Goal: Task Accomplishment & Management: Complete application form

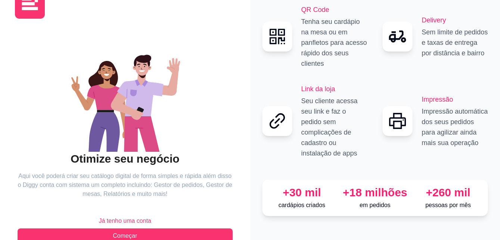
scroll to position [44, 0]
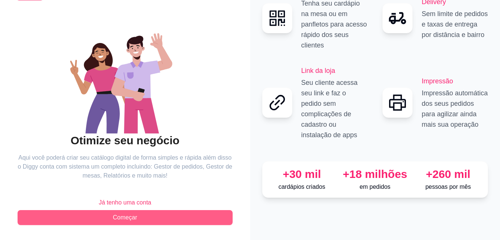
click at [91, 220] on button "Começar" at bounding box center [125, 217] width 215 height 15
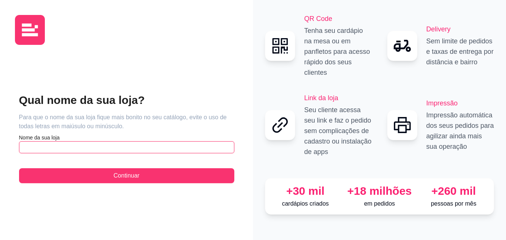
click at [174, 147] on input "text" at bounding box center [126, 147] width 215 height 12
type input "n"
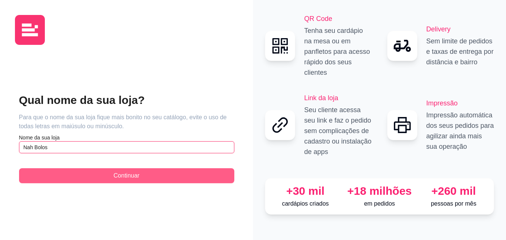
type input "Nah Bolos"
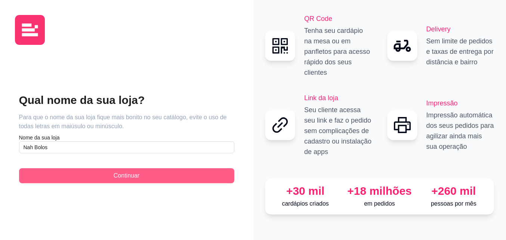
click at [134, 178] on span "Continuar" at bounding box center [127, 175] width 26 height 9
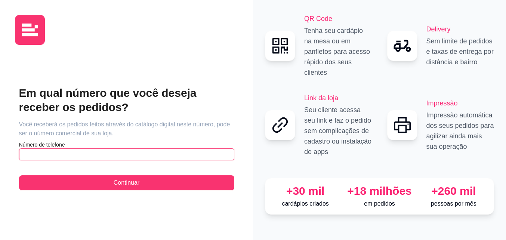
click at [164, 154] on input "text" at bounding box center [126, 154] width 215 height 12
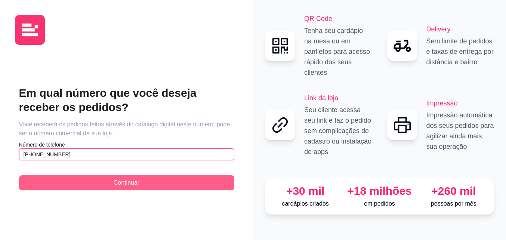
type input "[PHONE_NUMBER]"
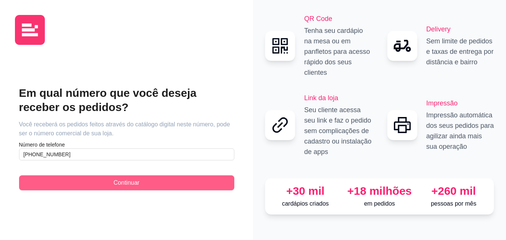
click at [139, 178] on span "Continuar" at bounding box center [127, 182] width 26 height 9
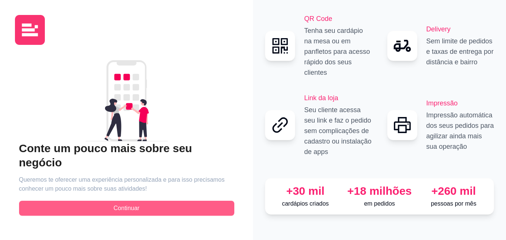
click at [134, 204] on span "Continuar" at bounding box center [127, 208] width 26 height 9
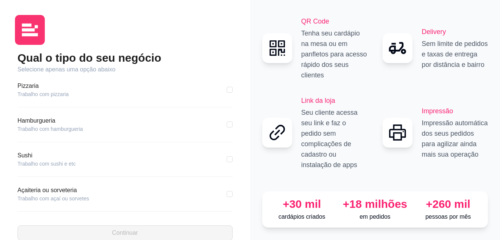
click at [26, 85] on article "Pizzaria" at bounding box center [43, 85] width 51 height 9
click at [32, 93] on article "Trabalho com pizzaria" at bounding box center [43, 93] width 51 height 7
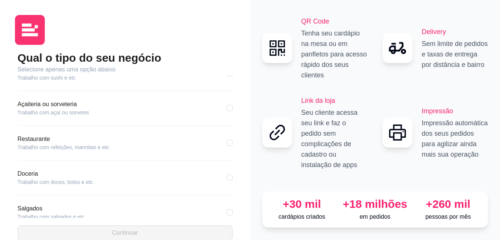
scroll to position [129, 0]
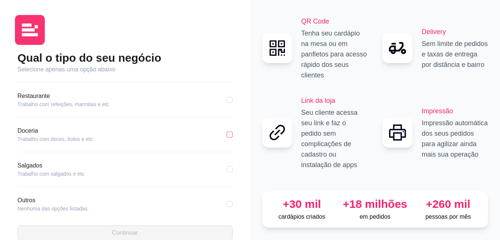
click at [227, 134] on input "checkbox" at bounding box center [230, 134] width 6 height 6
checkbox input "true"
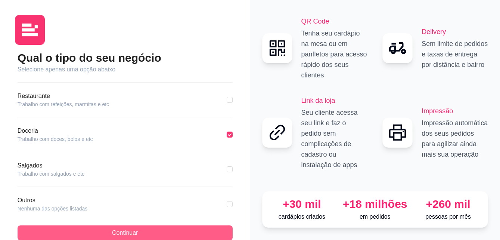
click at [203, 230] on button "Continuar" at bounding box center [125, 232] width 215 height 15
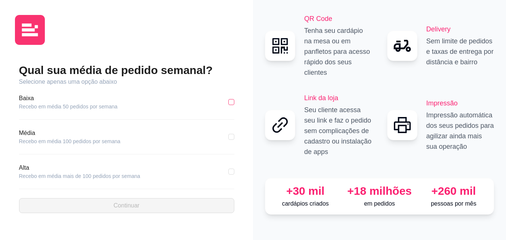
click at [232, 102] on input "checkbox" at bounding box center [231, 102] width 6 height 6
checkbox input "true"
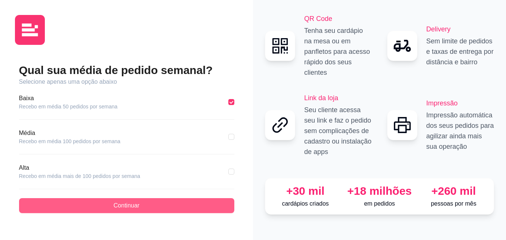
click at [205, 206] on button "Continuar" at bounding box center [126, 205] width 215 height 15
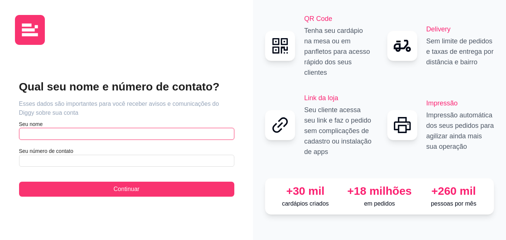
click at [114, 133] on input "text" at bounding box center [126, 134] width 215 height 12
type input "naejlli"
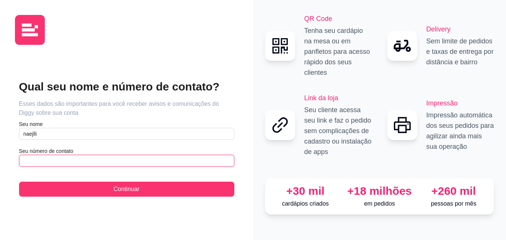
click at [111, 162] on input "text" at bounding box center [126, 161] width 215 height 12
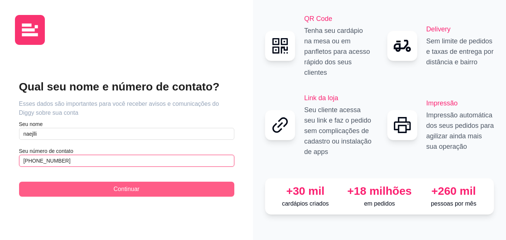
type input "[PHONE_NUMBER]"
click at [202, 193] on button "Continuar" at bounding box center [126, 189] width 215 height 15
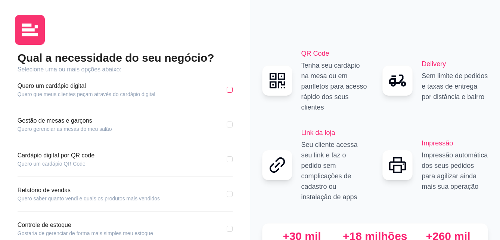
click at [232, 90] on input "checkbox" at bounding box center [230, 90] width 6 height 6
checkbox input "true"
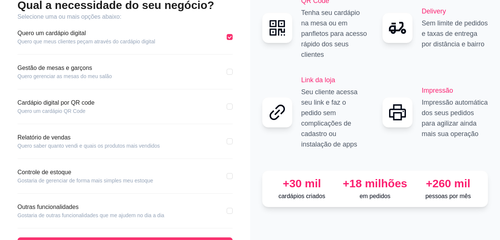
scroll to position [80, 0]
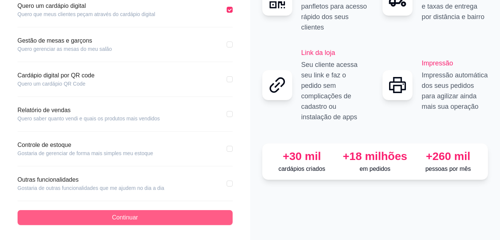
click at [69, 216] on button "Continuar" at bounding box center [125, 217] width 215 height 15
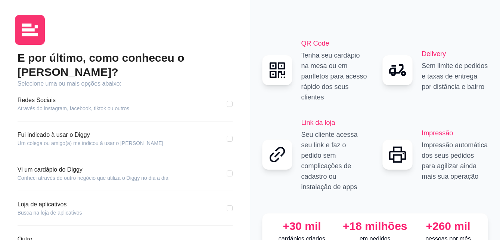
scroll to position [45, 0]
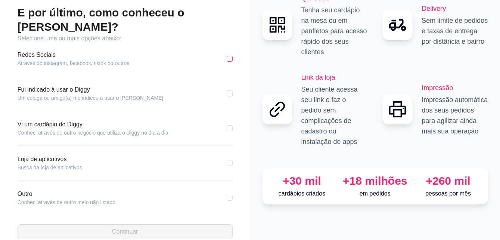
click at [232, 56] on input "checkbox" at bounding box center [230, 59] width 6 height 6
checkbox input "true"
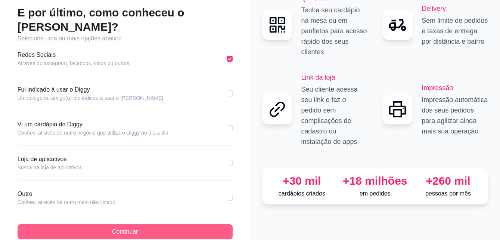
click at [153, 224] on button "Continuar" at bounding box center [125, 231] width 215 height 15
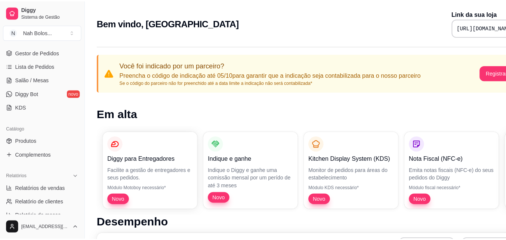
scroll to position [124, 0]
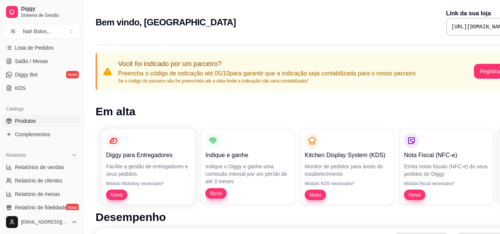
click at [36, 121] on link "Produtos" at bounding box center [41, 121] width 77 height 12
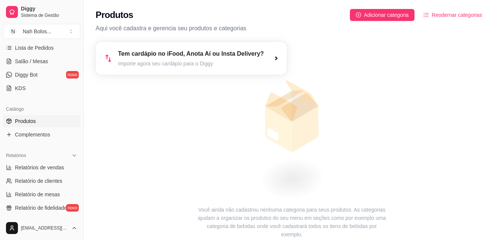
click at [246, 56] on article "Tem cardápio no iFood, Anota Aí ou Insta Delivery?" at bounding box center [191, 53] width 146 height 9
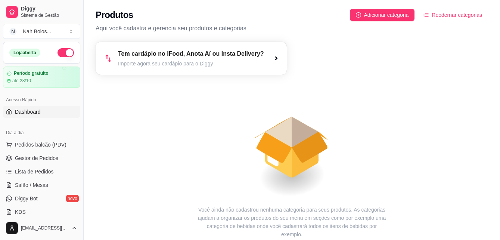
click at [18, 113] on span "Dashboard" at bounding box center [28, 111] width 26 height 7
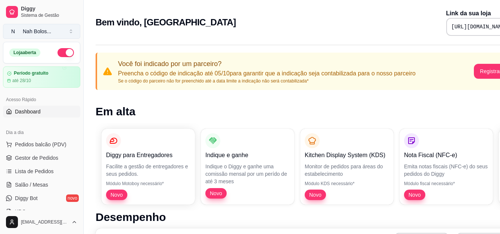
click at [38, 30] on div "Nah Bolos ..." at bounding box center [37, 31] width 28 height 7
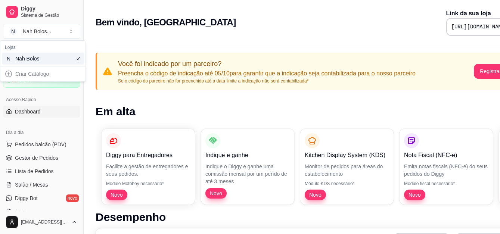
click at [9, 72] on div "Criar Catálogo" at bounding box center [43, 74] width 82 height 12
click at [27, 74] on div "Criar Catálogo" at bounding box center [43, 74] width 82 height 12
click at [55, 58] on div "N Nah Bolos" at bounding box center [43, 59] width 82 height 12
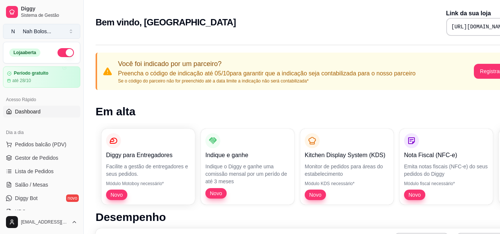
click at [44, 29] on div "Nah Bolos ..." at bounding box center [37, 31] width 28 height 7
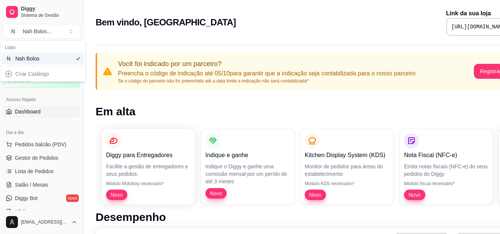
click at [10, 74] on div "Criar Catálogo" at bounding box center [43, 74] width 82 height 12
click at [53, 93] on div "Acesso Rápido Dashboard" at bounding box center [41, 106] width 83 height 30
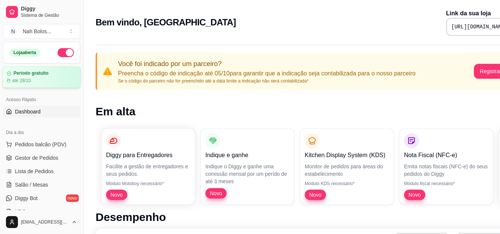
click at [30, 76] on div "Período gratuito até 28/10" at bounding box center [42, 77] width 70 height 13
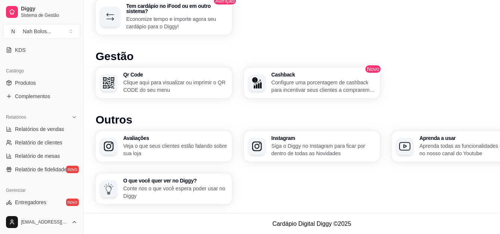
scroll to position [164, 0]
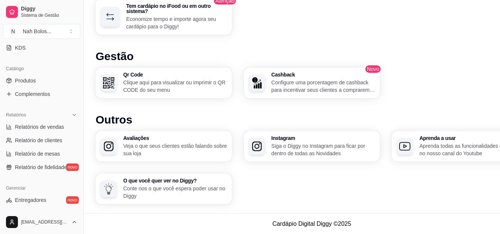
drag, startPoint x: 27, startPoint y: 78, endPoint x: 28, endPoint y: 87, distance: 8.6
click at [27, 78] on span "Produtos" at bounding box center [25, 80] width 21 height 7
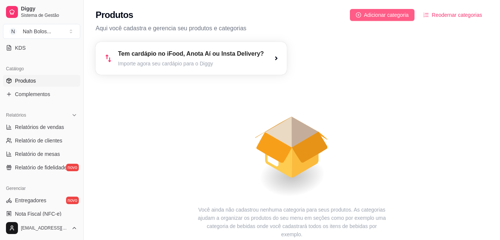
click at [386, 14] on span "Adicionar categoria" at bounding box center [386, 15] width 45 height 8
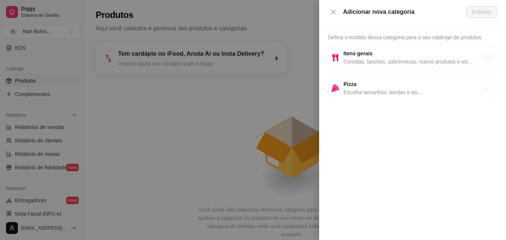
click at [204, 106] on div at bounding box center [253, 120] width 506 height 240
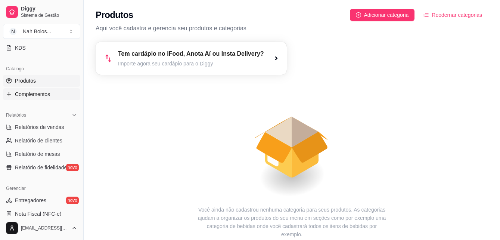
click at [33, 93] on span "Complementos" at bounding box center [32, 93] width 35 height 7
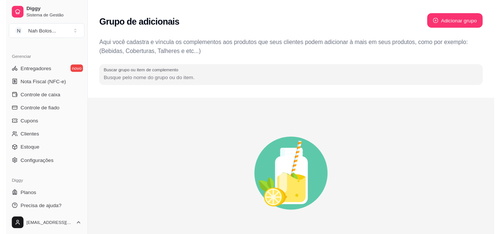
scroll to position [298, 0]
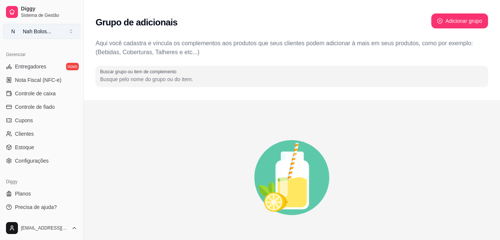
click at [70, 32] on button "N Nah Bolos ..." at bounding box center [41, 31] width 77 height 15
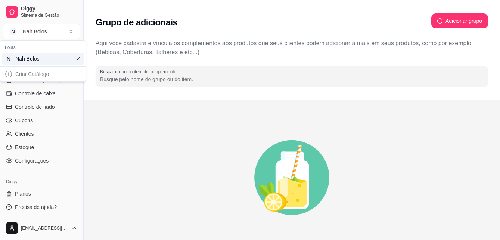
click at [6, 74] on div "Criar Catálogo" at bounding box center [43, 74] width 82 height 12
click at [26, 61] on div "Nah Bolos" at bounding box center [32, 58] width 34 height 7
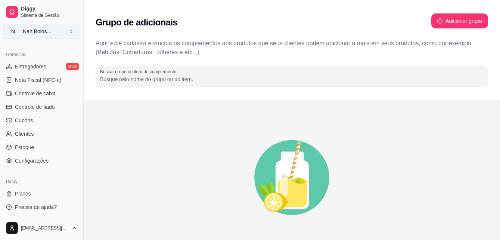
click at [57, 30] on button "N Nah Bolos ..." at bounding box center [41, 31] width 77 height 15
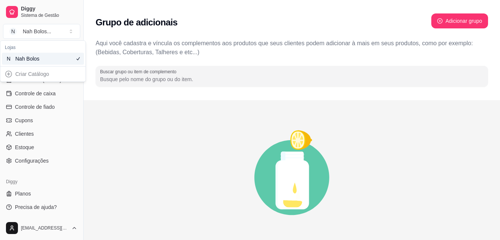
drag, startPoint x: 126, startPoint y: 166, endPoint x: 98, endPoint y: 128, distance: 46.5
click at [126, 166] on icon "animation" at bounding box center [292, 177] width 393 height 131
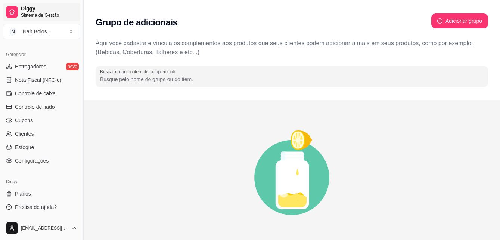
click at [32, 12] on span "Diggy" at bounding box center [49, 9] width 56 height 7
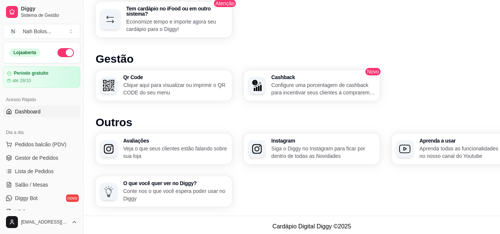
scroll to position [481, 0]
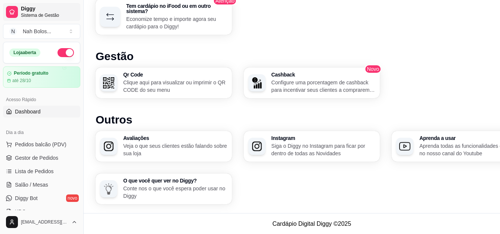
click at [25, 14] on span "Sistema de Gestão" at bounding box center [49, 15] width 56 height 6
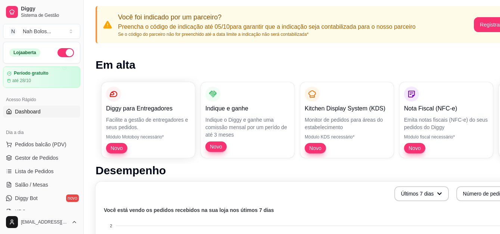
scroll to position [58, 0]
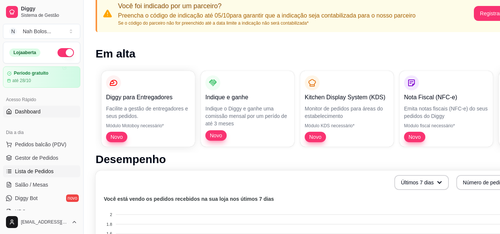
click at [31, 171] on span "Lista de Pedidos" at bounding box center [34, 171] width 39 height 7
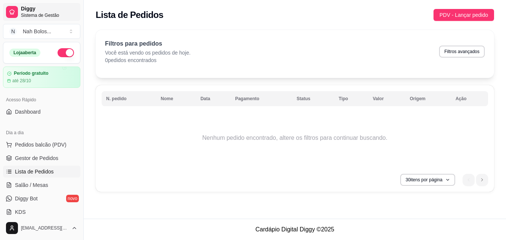
click at [30, 15] on span "Sistema de Gestão" at bounding box center [49, 15] width 56 height 6
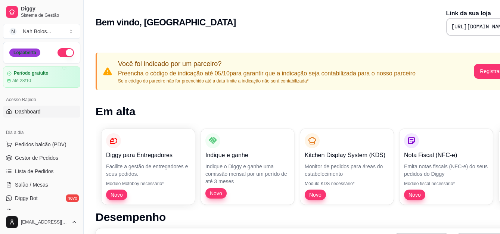
click at [28, 52] on div "Loja aberta" at bounding box center [24, 53] width 31 height 8
click at [42, 31] on div "Nah Bolos ..." at bounding box center [37, 31] width 28 height 7
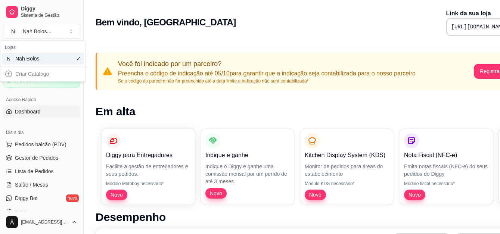
click at [12, 75] on div "Criar Catálogo" at bounding box center [43, 74] width 82 height 12
click at [41, 75] on div "Criar Catálogo" at bounding box center [43, 74] width 82 height 12
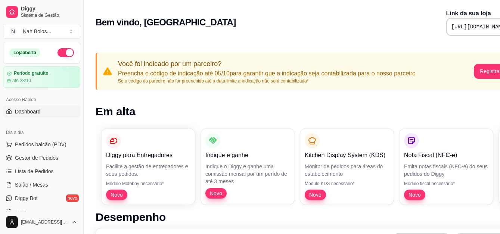
click at [38, 102] on div "Acesso Rápido" at bounding box center [41, 100] width 77 height 12
click at [41, 108] on link "Dashboard" at bounding box center [41, 112] width 77 height 12
click at [39, 109] on span "Dashboard" at bounding box center [28, 111] width 26 height 7
click at [34, 112] on span "Dashboard" at bounding box center [28, 111] width 26 height 7
click at [30, 32] on div "Nah Bolos ..." at bounding box center [37, 31] width 28 height 7
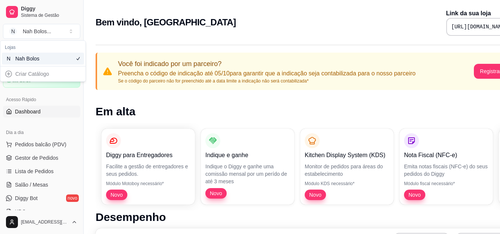
click at [34, 58] on div "Nah Bolos" at bounding box center [32, 58] width 34 height 7
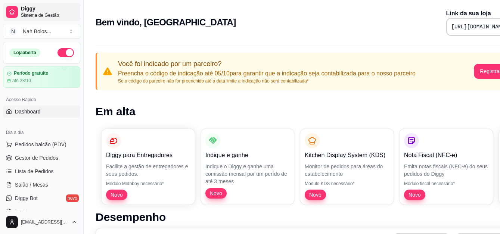
click at [35, 15] on span "Sistema de Gestão" at bounding box center [49, 15] width 56 height 6
click at [30, 80] on article "até 28/10" at bounding box center [21, 81] width 19 height 6
